Goal: Task Accomplishment & Management: Manage account settings

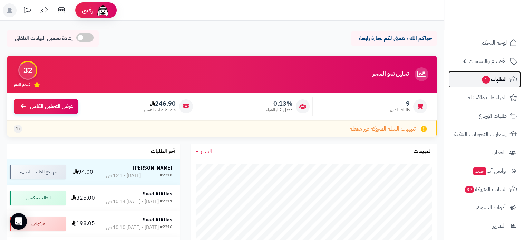
click at [482, 80] on span "1" at bounding box center [486, 80] width 8 height 8
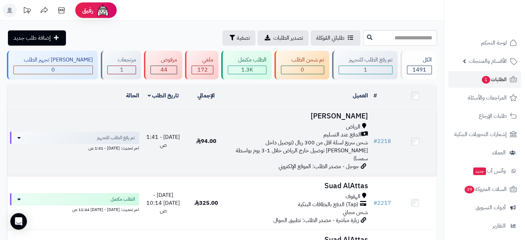
click at [320, 132] on div "الدفع عند التسليم" at bounding box center [298, 135] width 137 height 8
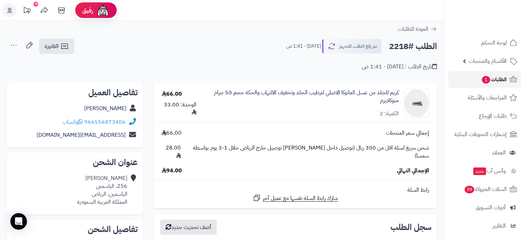
click at [492, 81] on span "الطلبات 1" at bounding box center [495, 80] width 26 height 10
